Goal: Transaction & Acquisition: Purchase product/service

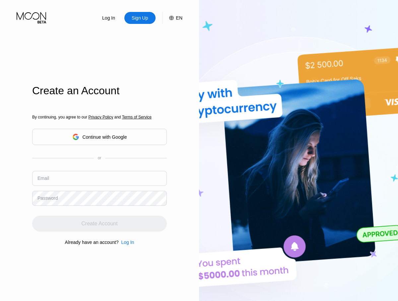
click at [100, 171] on input "text" at bounding box center [99, 178] width 135 height 15
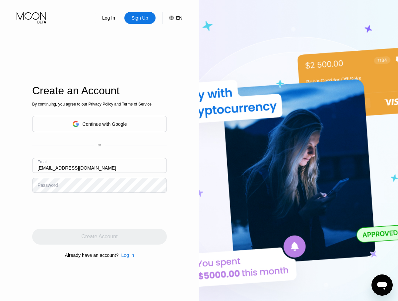
type input "[EMAIL_ADDRESS][DOMAIN_NAME]"
click at [100, 237] on div "Create Account" at bounding box center [99, 236] width 36 height 7
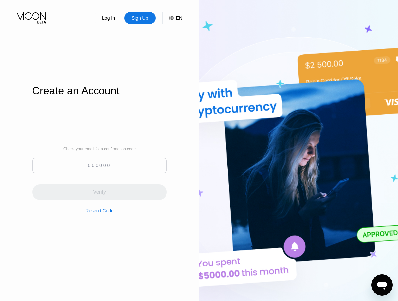
click at [100, 165] on input at bounding box center [99, 165] width 135 height 15
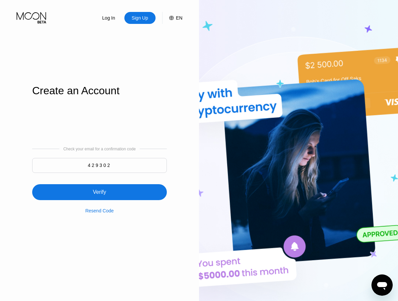
type input "429302"
click at [100, 188] on div "Verify" at bounding box center [99, 192] width 135 height 16
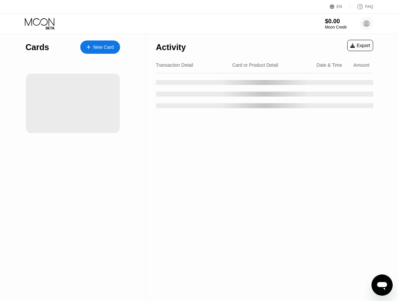
click at [100, 47] on div "New Card" at bounding box center [103, 47] width 21 height 6
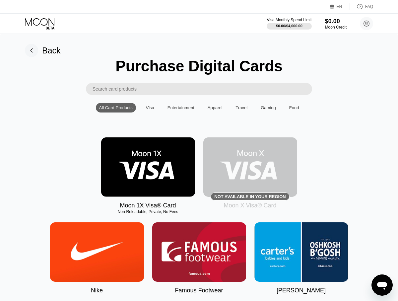
click at [148, 167] on img at bounding box center [148, 166] width 94 height 59
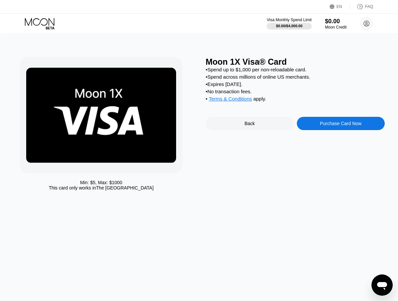
click at [341, 124] on div "Purchase Card Now" at bounding box center [340, 123] width 41 height 5
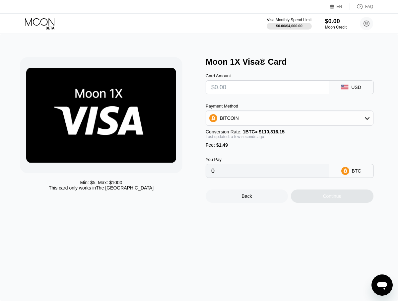
type input "$1"
type input "0.00002258"
type input "$12"
type input "0.00012229"
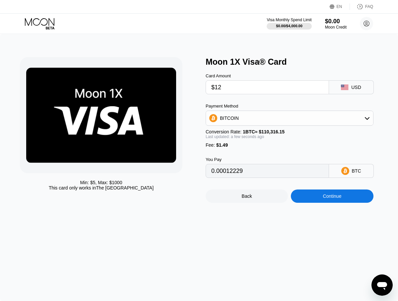
type input "$120"
type input "0.00110129"
click at [332, 196] on div "Continue" at bounding box center [332, 195] width 19 height 5
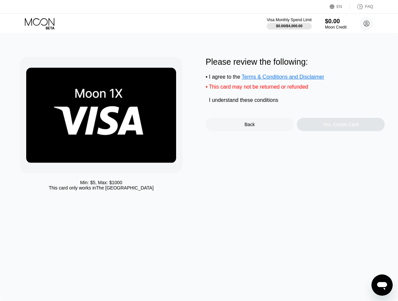
click at [245, 102] on div "I understand these conditions" at bounding box center [243, 100] width 69 height 6
click at [341, 125] on div "Yes, Create Card" at bounding box center [341, 124] width 36 height 5
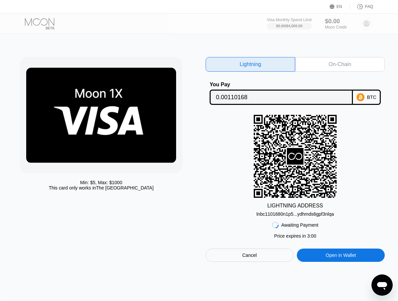
click at [340, 64] on div "On-Chain" at bounding box center [340, 64] width 23 height 7
